Goal: Transaction & Acquisition: Purchase product/service

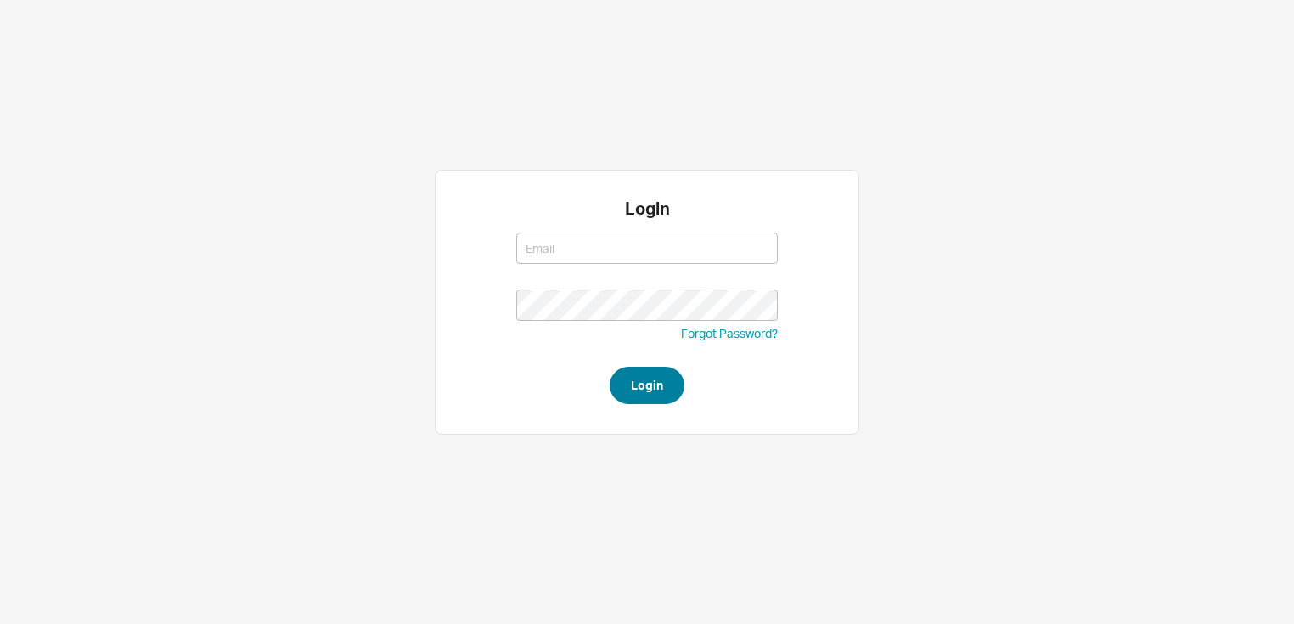
type input "[EMAIL_ADDRESS][DOMAIN_NAME]"
click at [637, 377] on button "Login" at bounding box center [647, 385] width 75 height 37
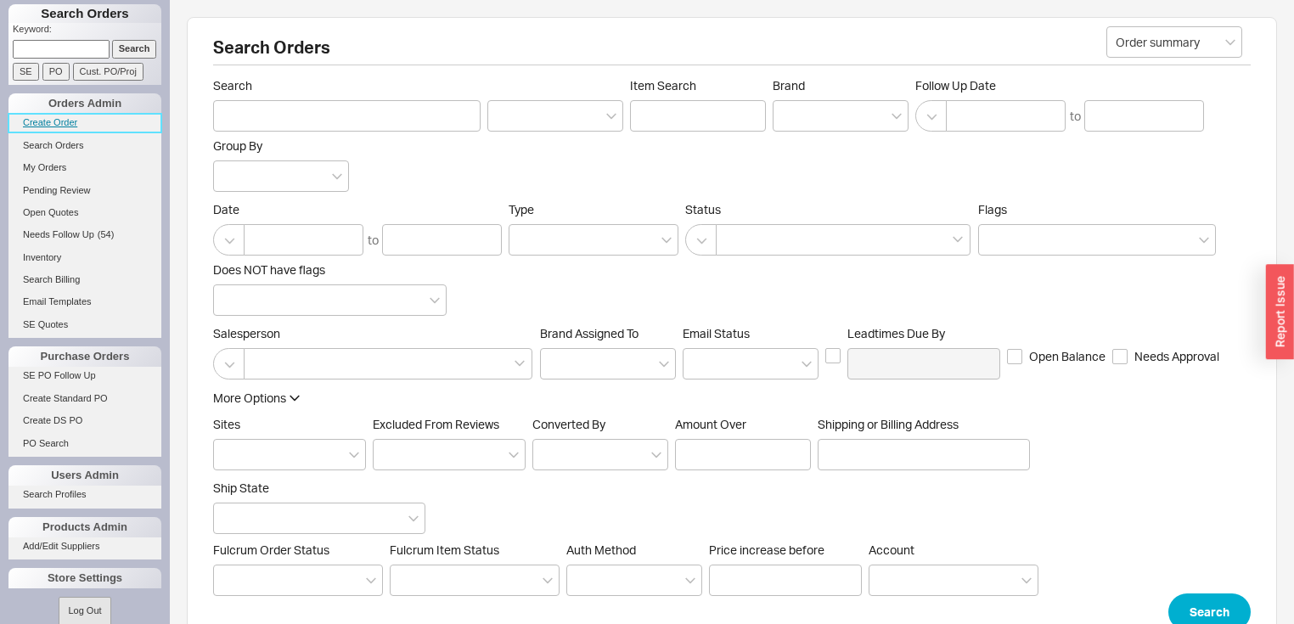
click at [61, 118] on link "Create Order" at bounding box center [84, 123] width 153 height 18
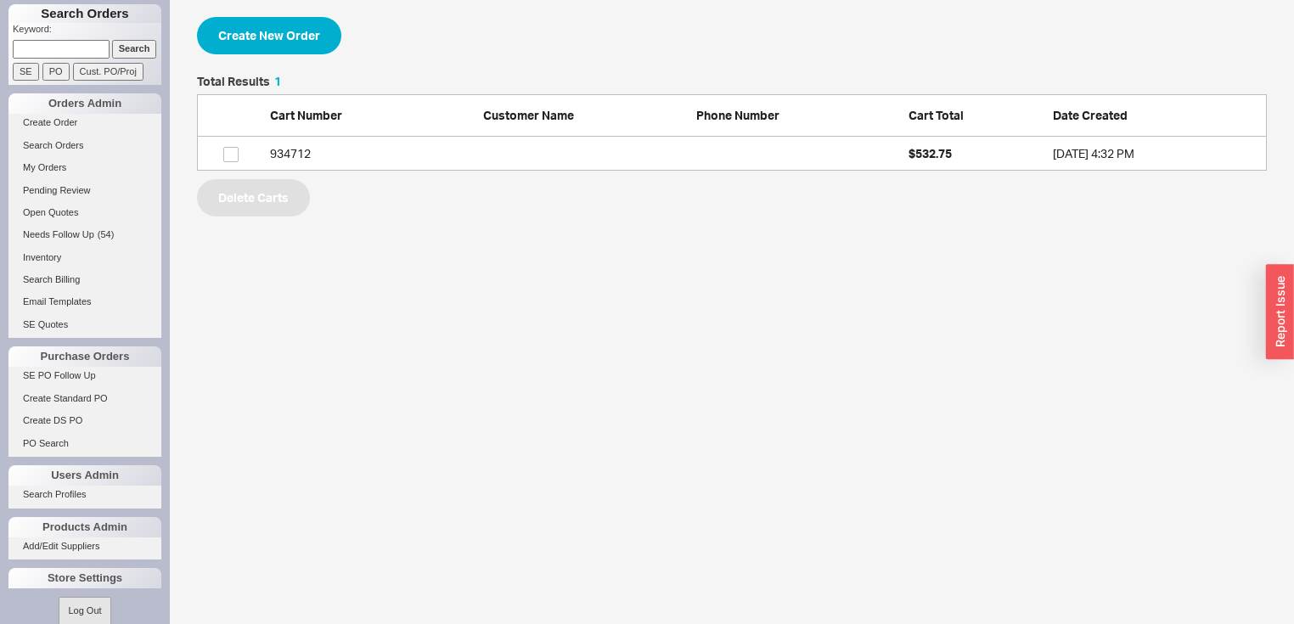
scroll to position [85, 1059]
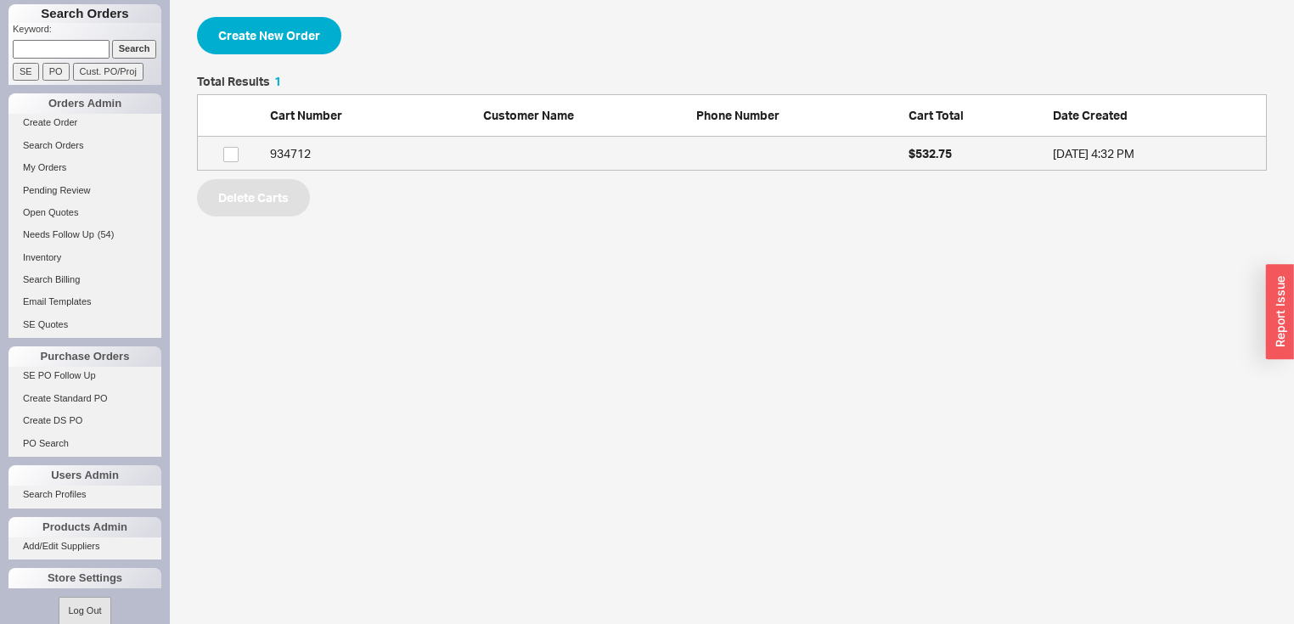
click at [290, 155] on div "934712" at bounding box center [372, 153] width 205 height 17
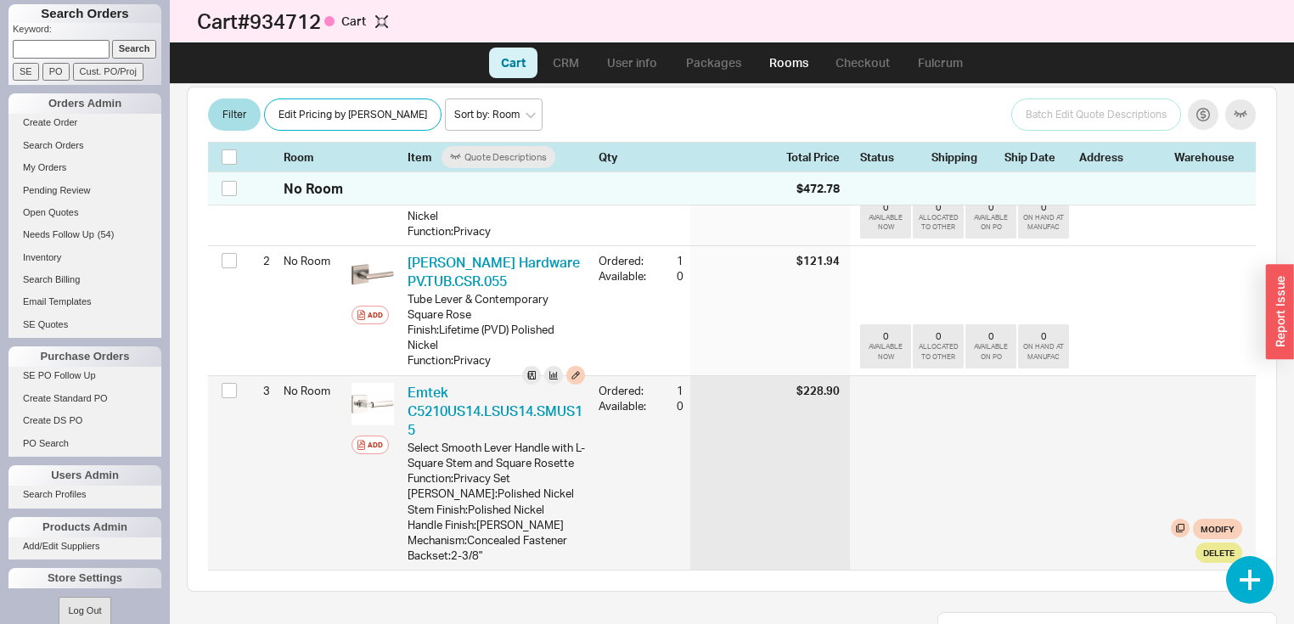
scroll to position [204, 0]
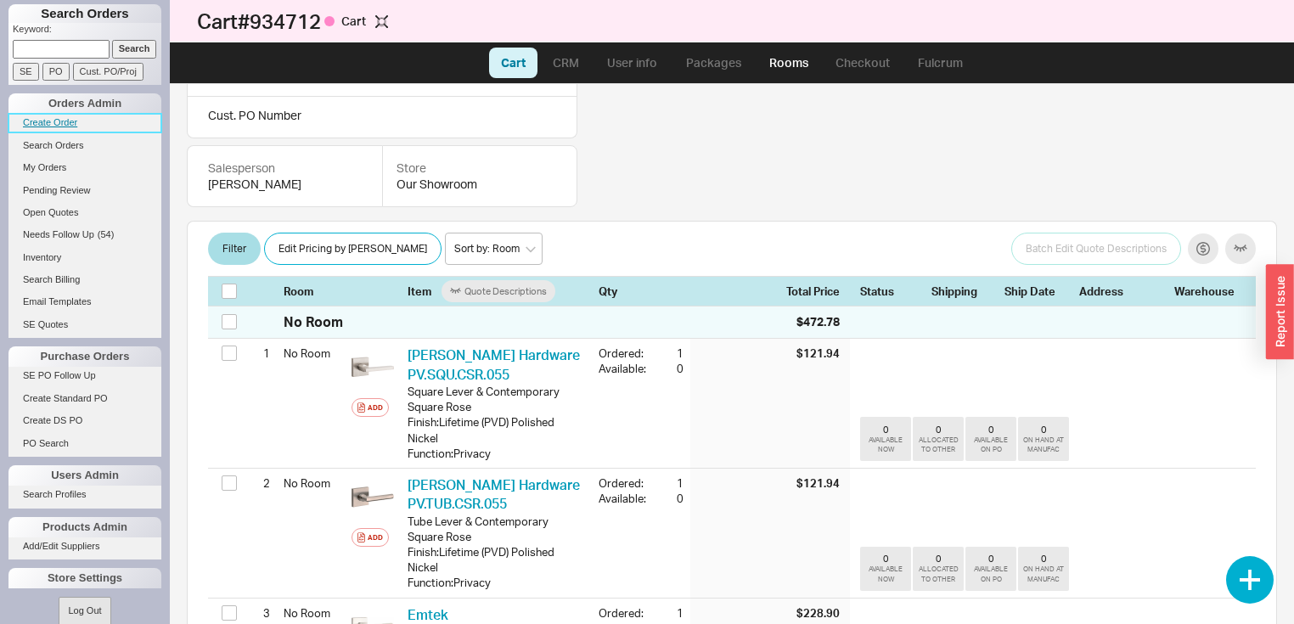
click at [67, 115] on link "Create Order" at bounding box center [84, 123] width 153 height 18
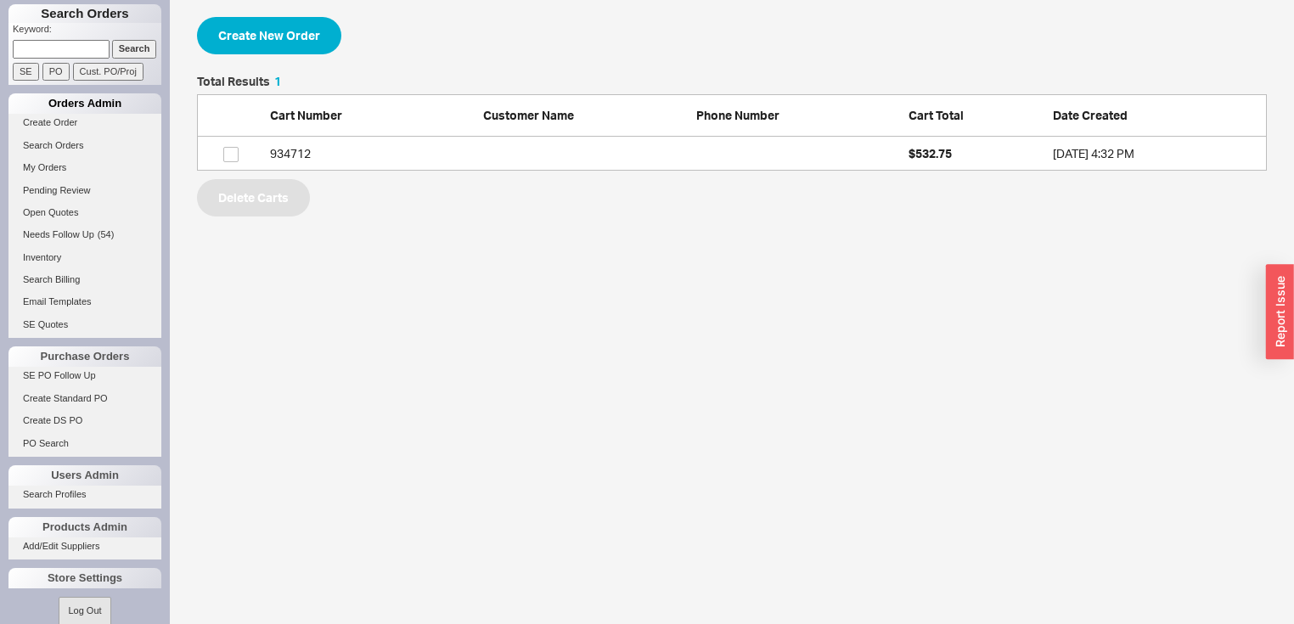
scroll to position [85, 1059]
click at [302, 34] on button "Create New Order" at bounding box center [269, 35] width 144 height 37
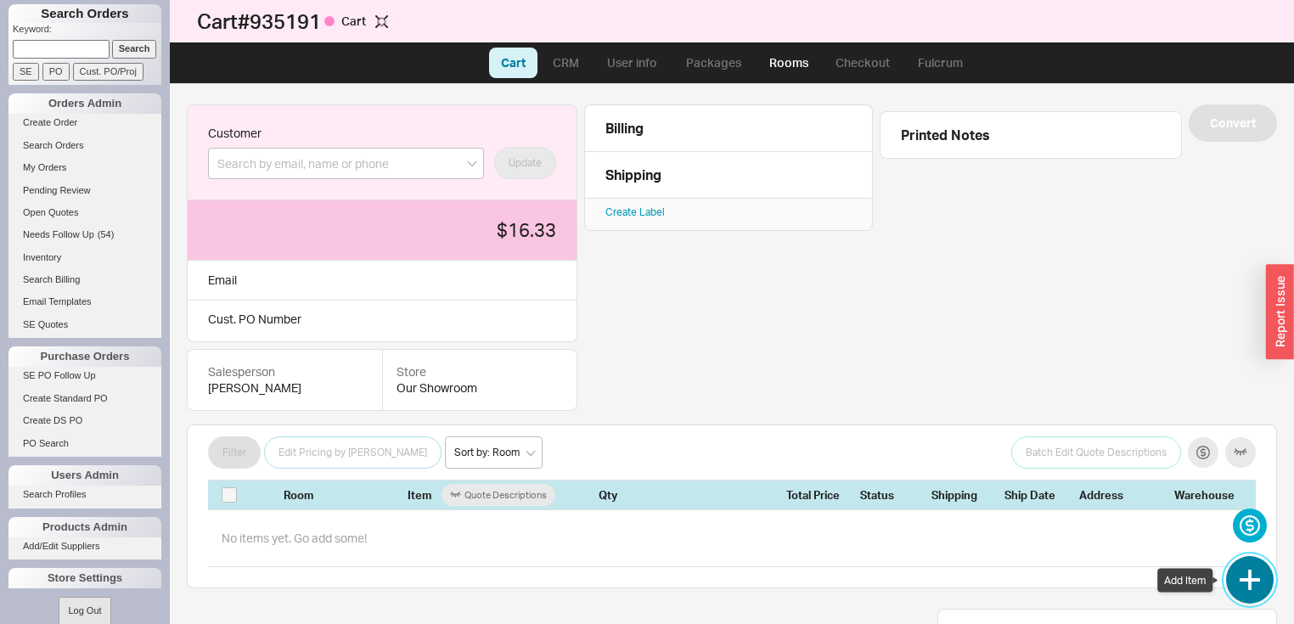
click at [1256, 581] on button "button" at bounding box center [1250, 580] width 48 height 48
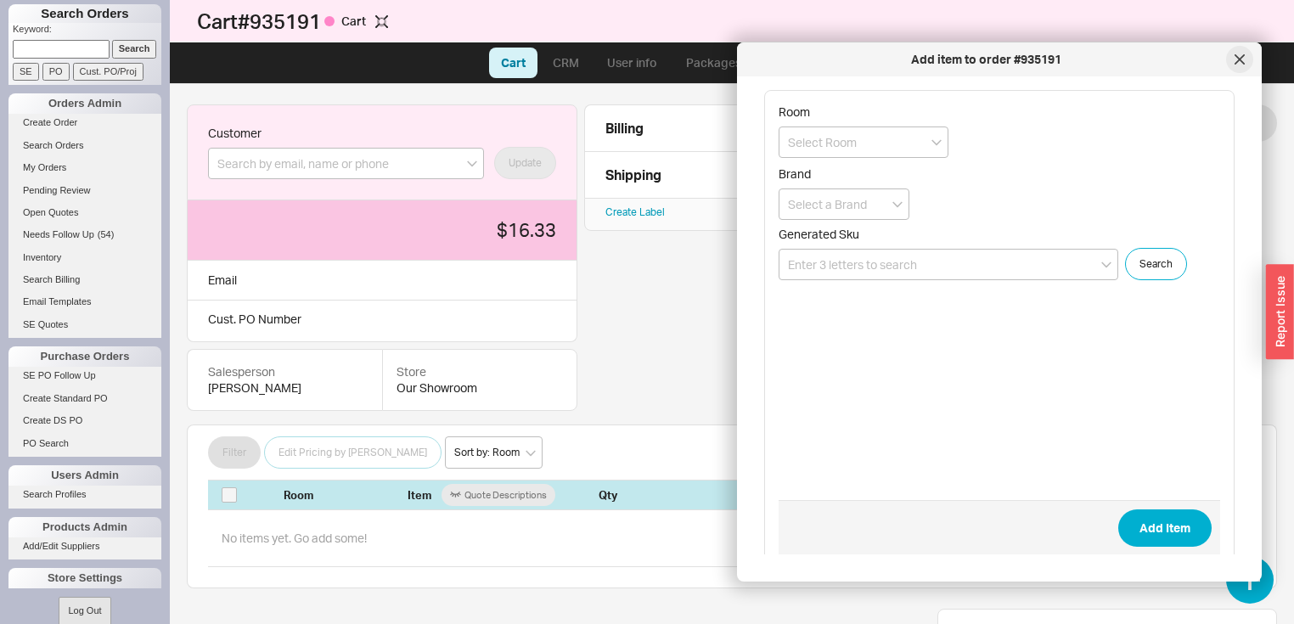
click at [1249, 51] on div at bounding box center [1239, 59] width 27 height 27
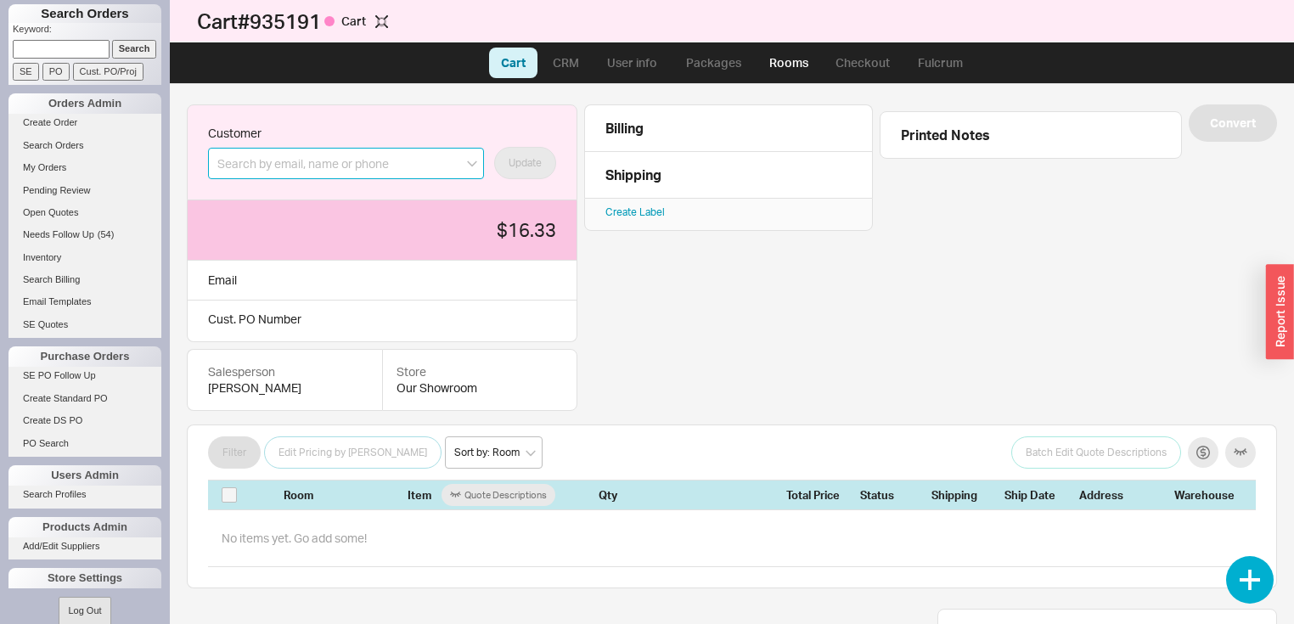
click at [413, 162] on input at bounding box center [346, 163] width 276 height 31
paste input "Aayushi@jabdesigngroup.com"
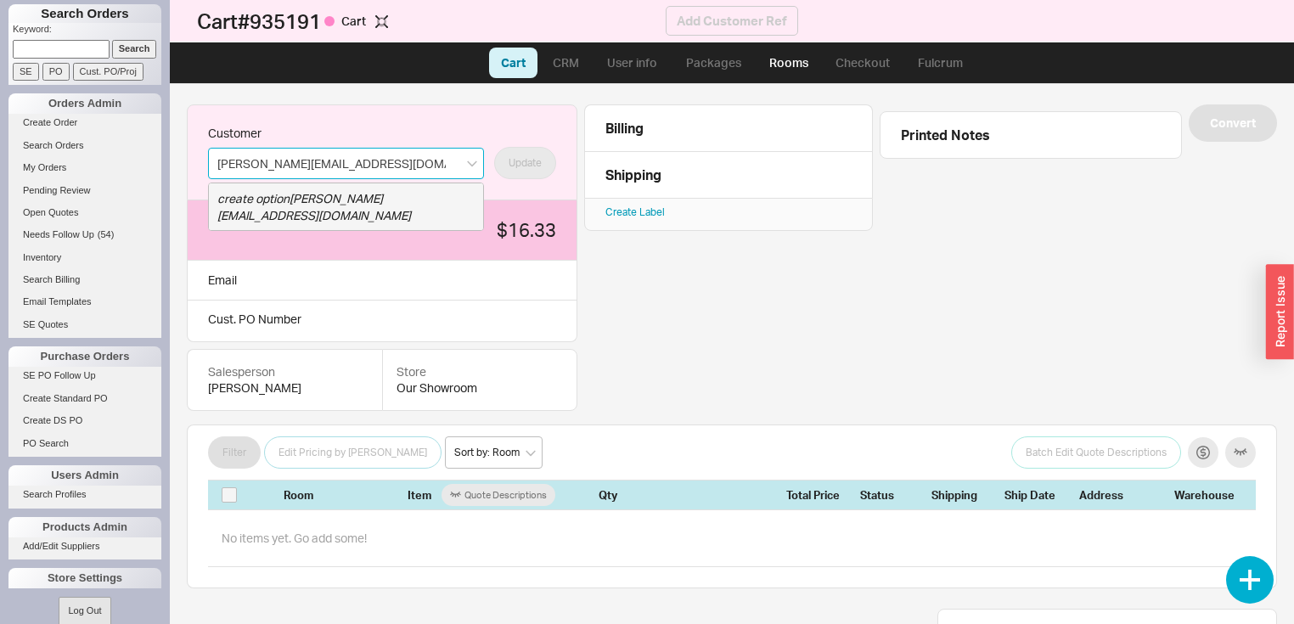
type input "Aayushi@jabdesigngroup.com"
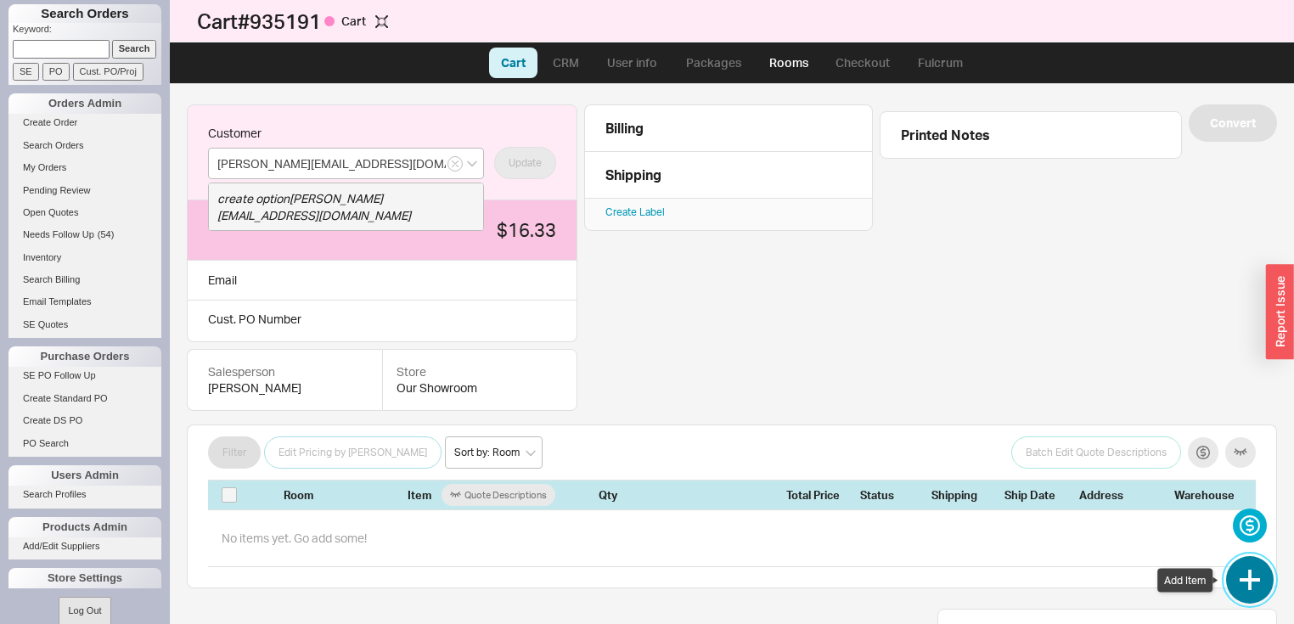
click at [1245, 597] on button "button" at bounding box center [1250, 580] width 48 height 48
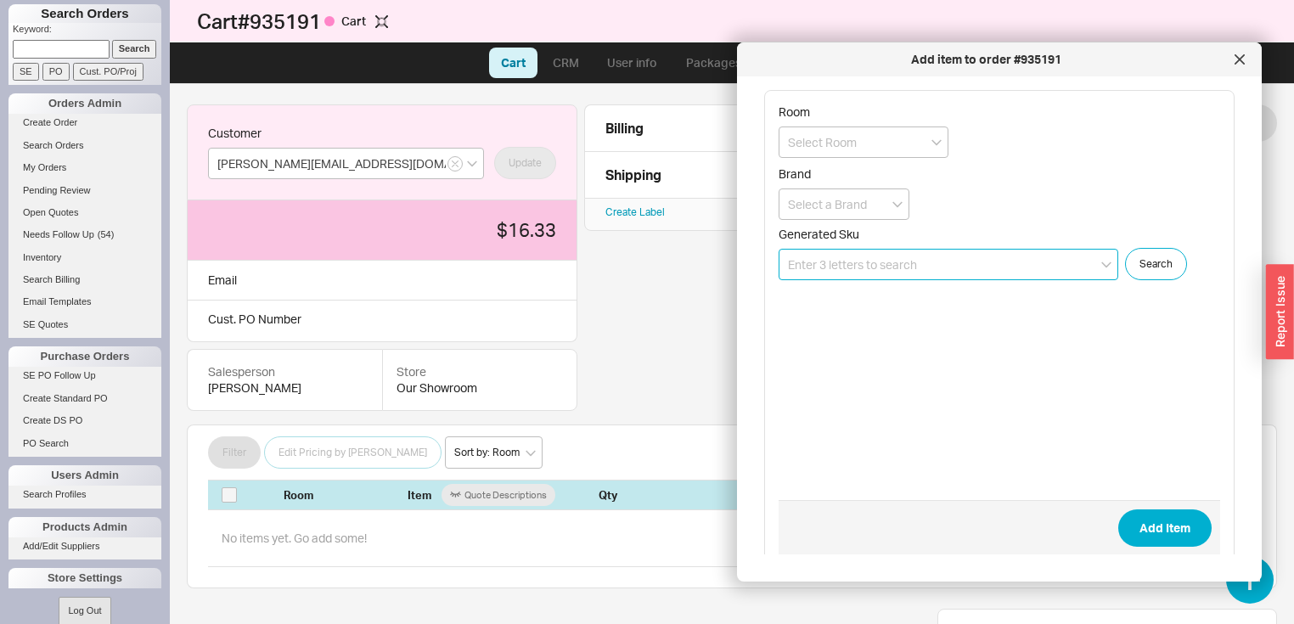
click at [930, 266] on input at bounding box center [948, 264] width 340 height 31
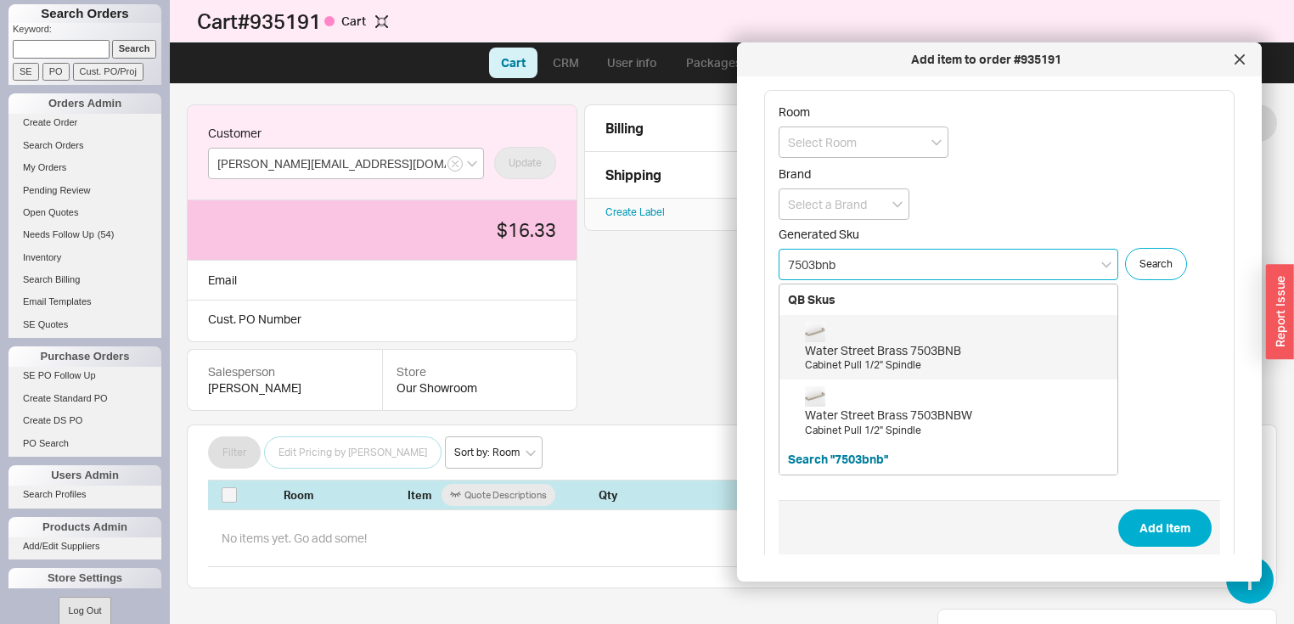
click at [924, 362] on div "Cabinet Pull 1/2" Spindle" at bounding box center [957, 365] width 304 height 14
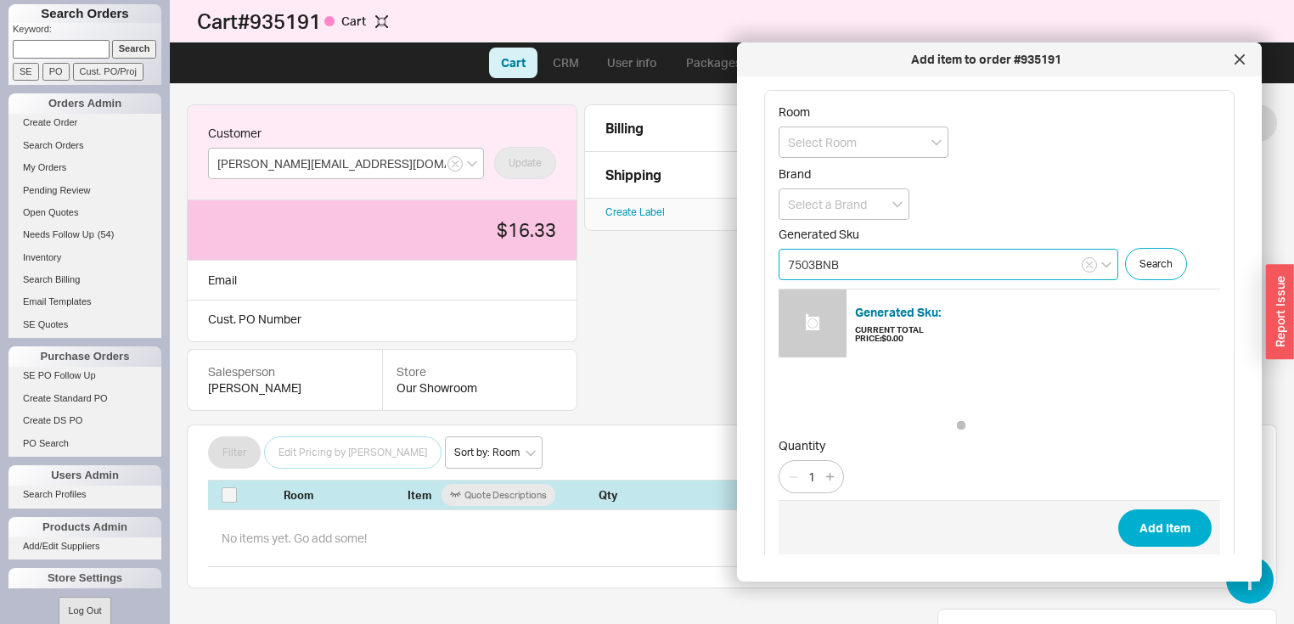
type input "7503BNB"
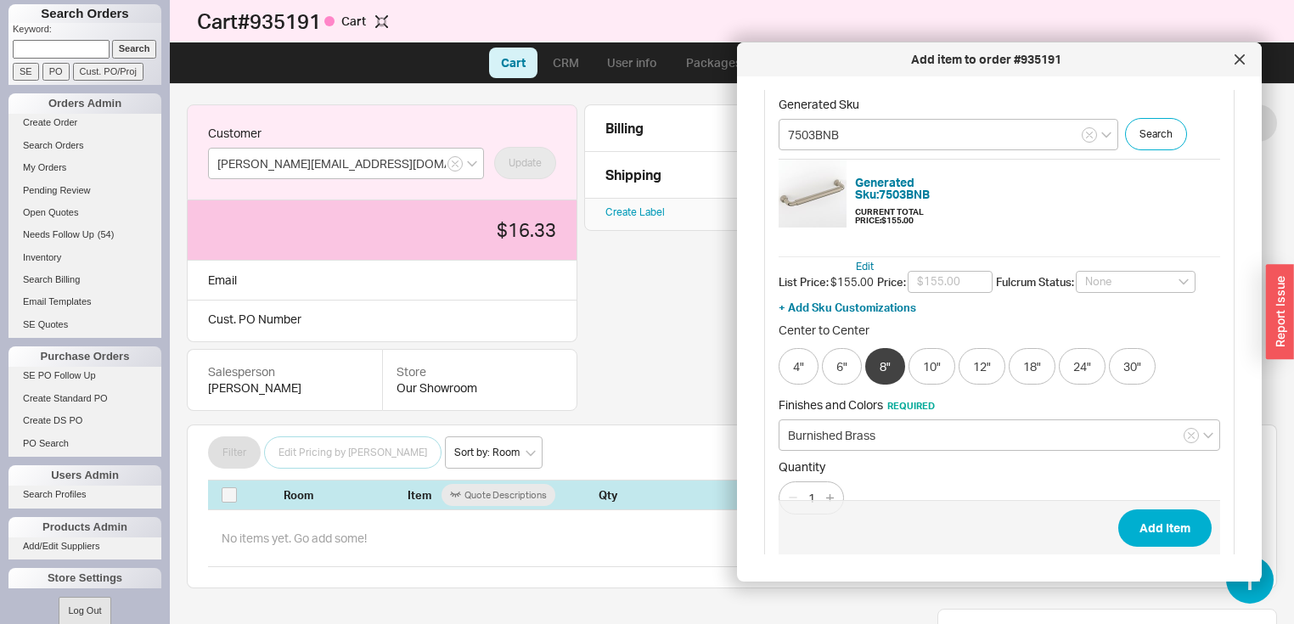
scroll to position [136, 0]
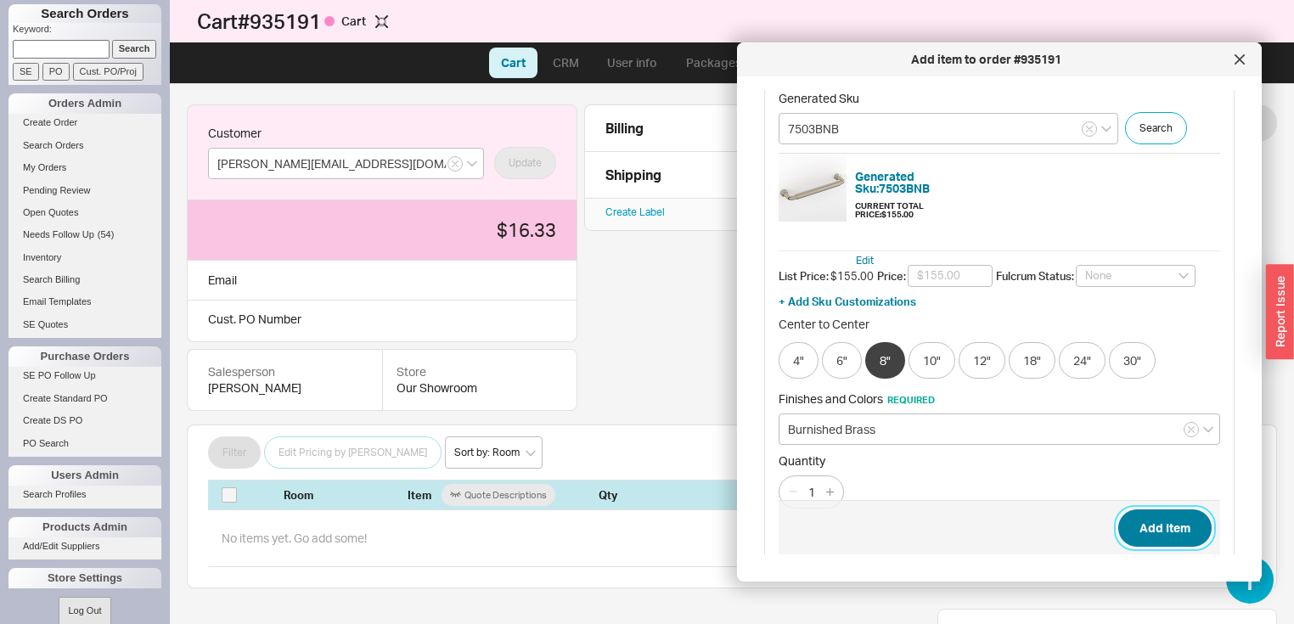
click at [1138, 533] on button "Add Item" at bounding box center [1164, 527] width 93 height 37
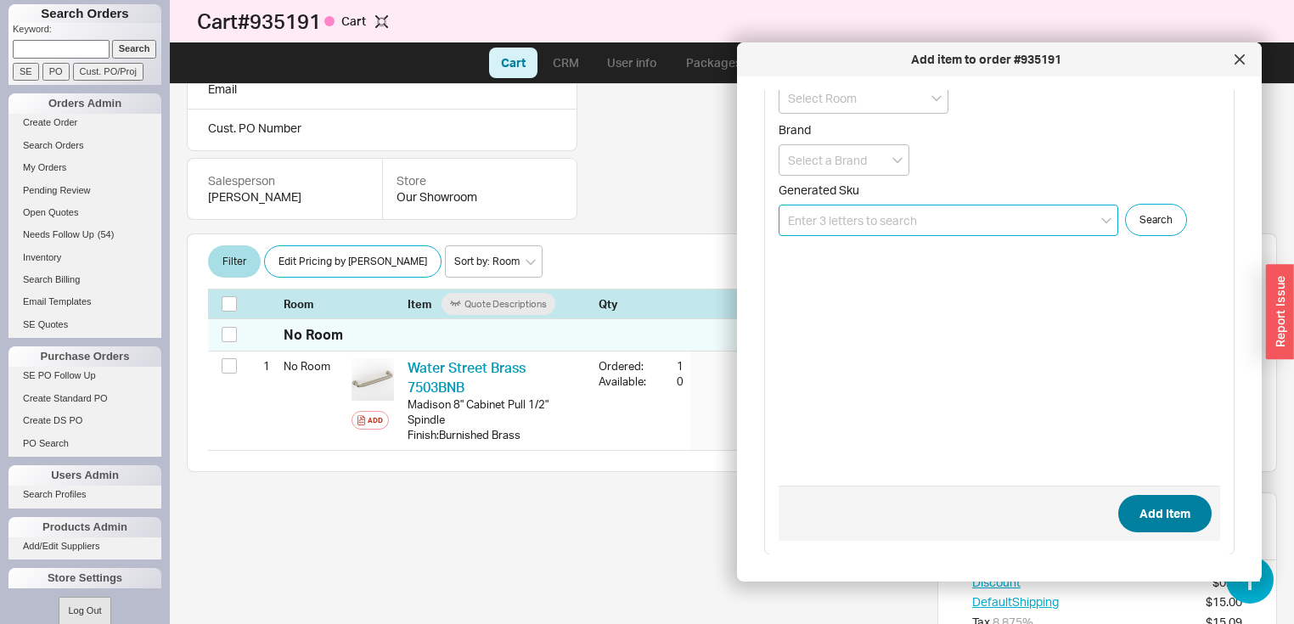
scroll to position [235, 0]
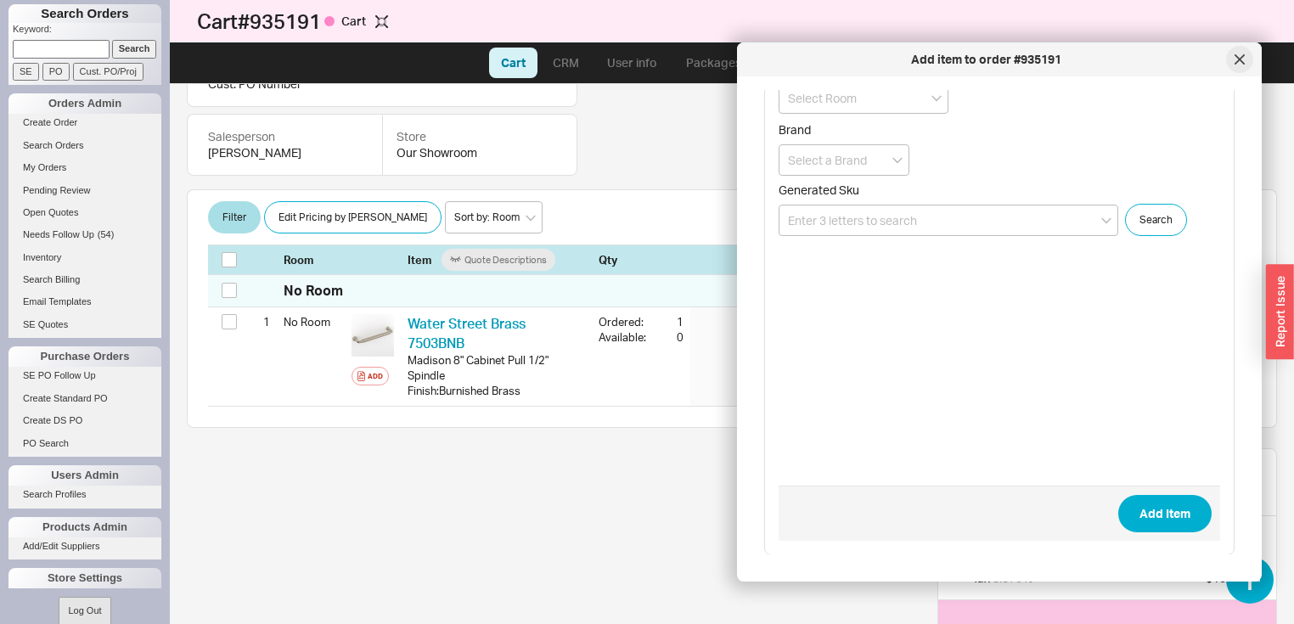
click at [1239, 54] on icon at bounding box center [1239, 59] width 10 height 10
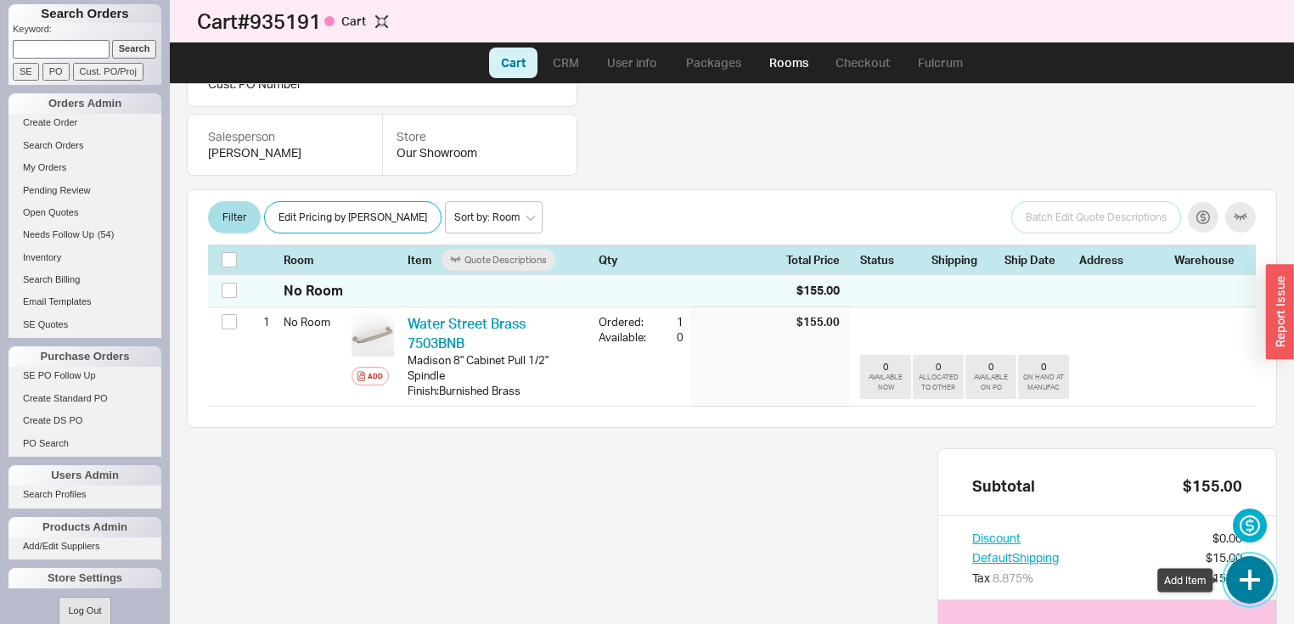
click at [1253, 596] on button "button" at bounding box center [1250, 580] width 48 height 48
